Goal: Information Seeking & Learning: Learn about a topic

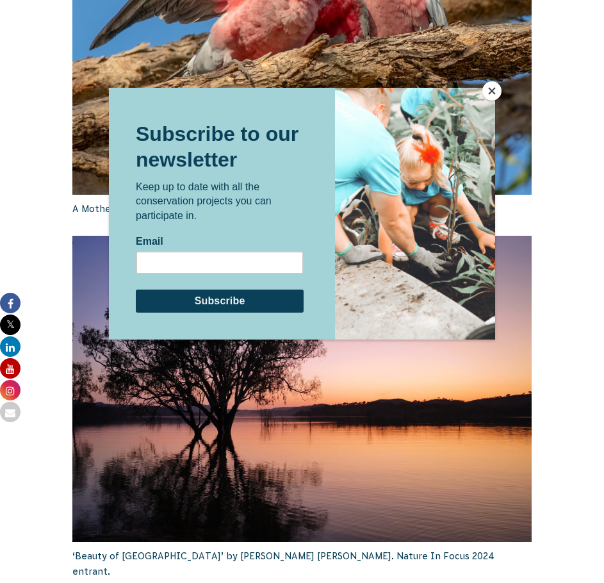
scroll to position [1857, 0]
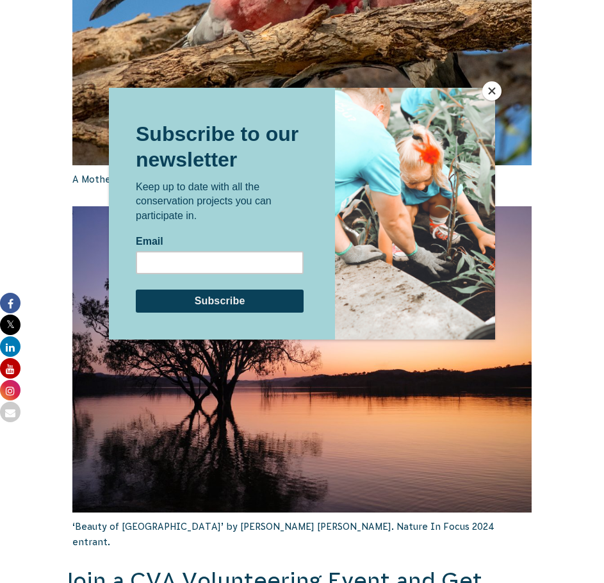
click at [488, 90] on button "Close" at bounding box center [491, 90] width 19 height 19
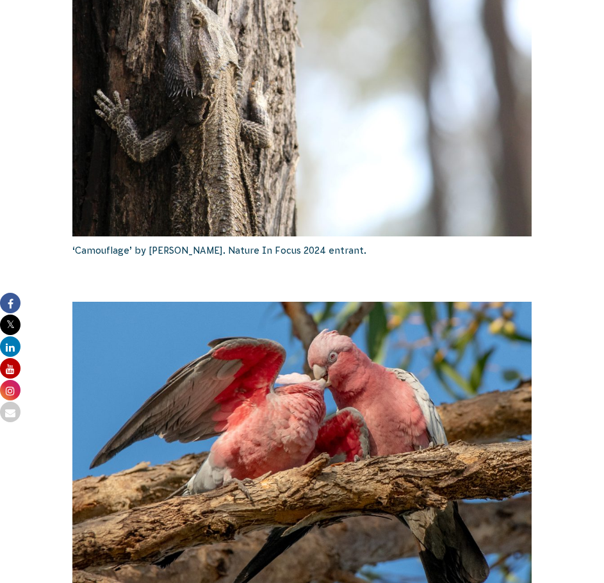
scroll to position [1024, 0]
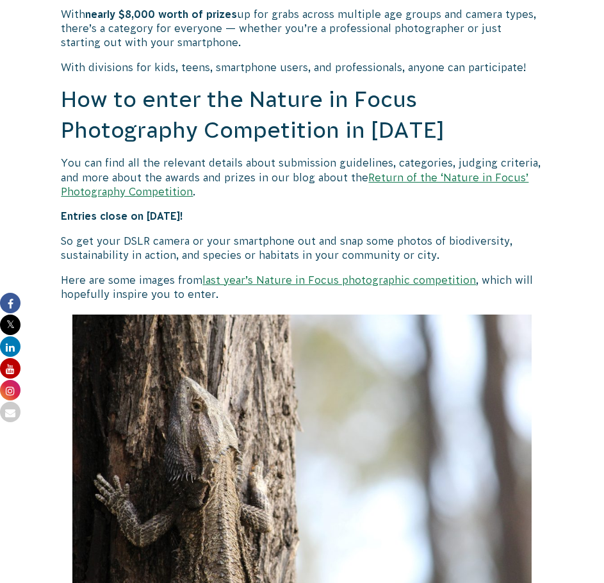
click at [318, 282] on link "last year’s Nature in Focus photographic competition" at bounding box center [338, 280] width 273 height 12
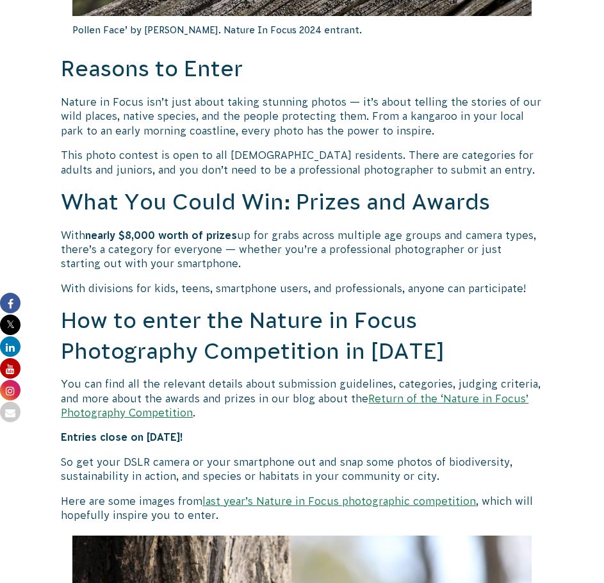
scroll to position [826, 0]
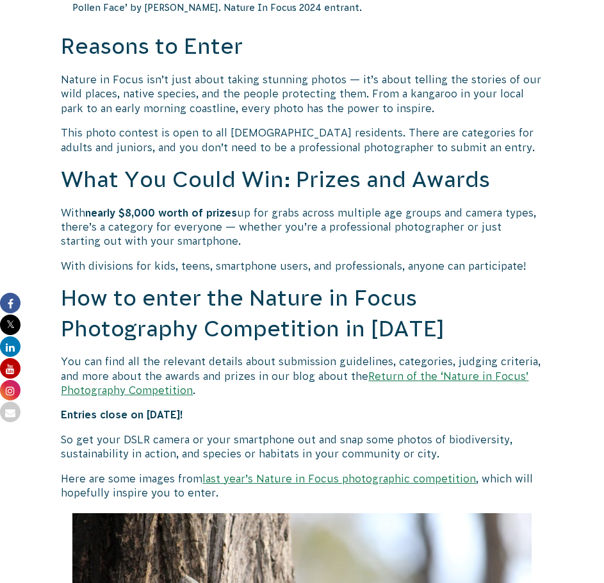
click at [449, 375] on link "Return of the ‘Nature in Focus’ Photography Competition" at bounding box center [294, 383] width 467 height 26
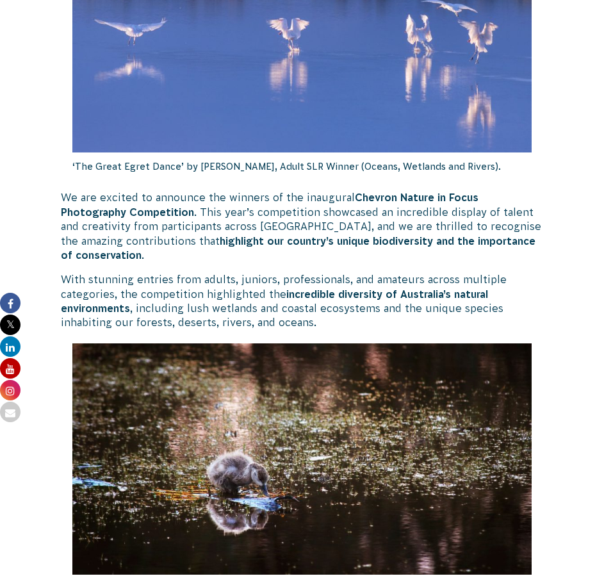
scroll to position [448, 0]
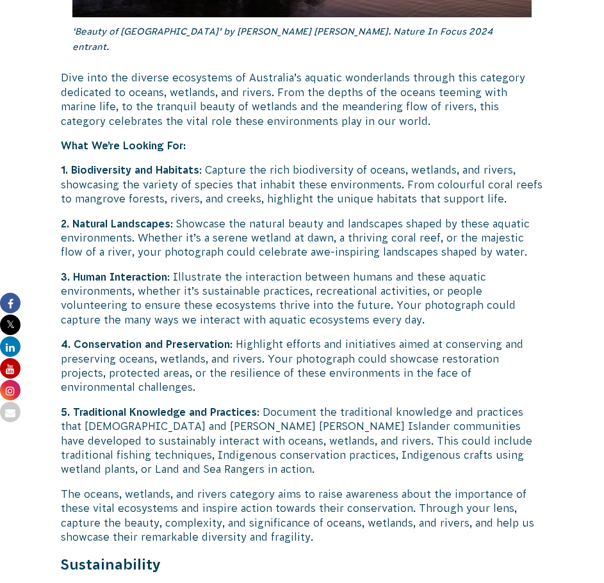
scroll to position [2241, 0]
